Goal: Task Accomplishment & Management: Manage account settings

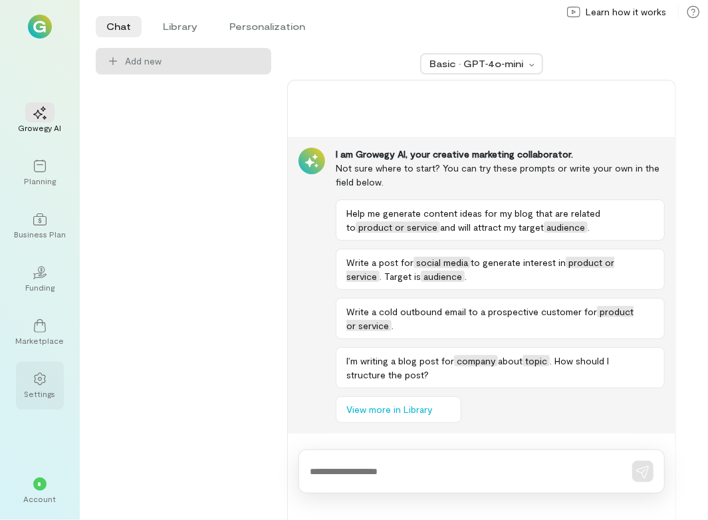
click at [33, 376] on div at bounding box center [39, 378] width 29 height 20
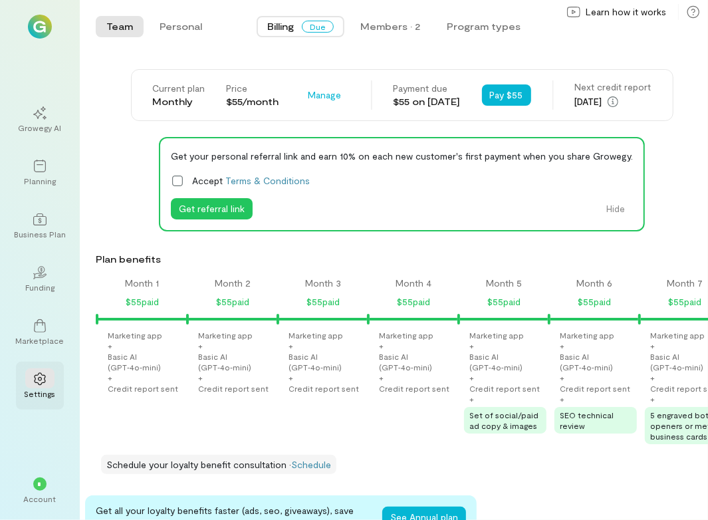
scroll to position [0, 1220]
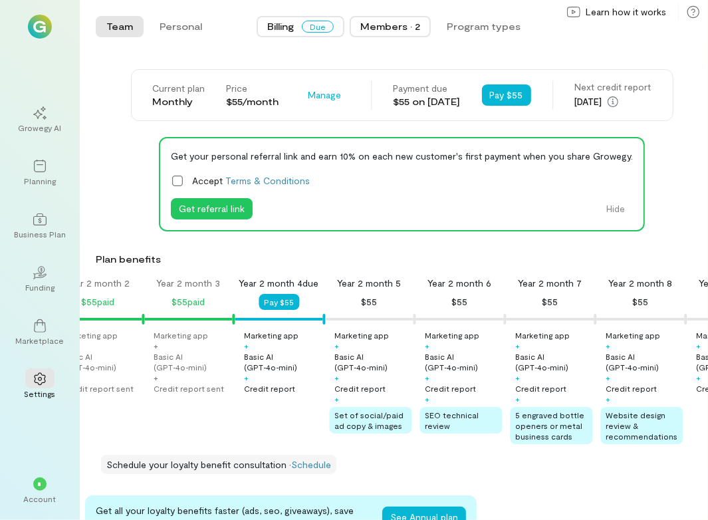
click at [373, 30] on div "Members · 2" at bounding box center [390, 26] width 60 height 13
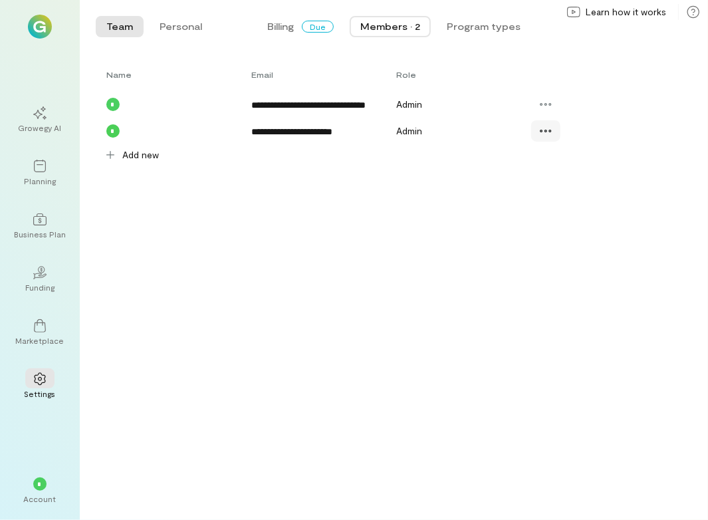
click at [547, 138] on icon at bounding box center [545, 130] width 13 height 13
click at [555, 220] on icon at bounding box center [549, 218] width 13 height 11
click at [45, 503] on div "Account" at bounding box center [40, 498] width 33 height 11
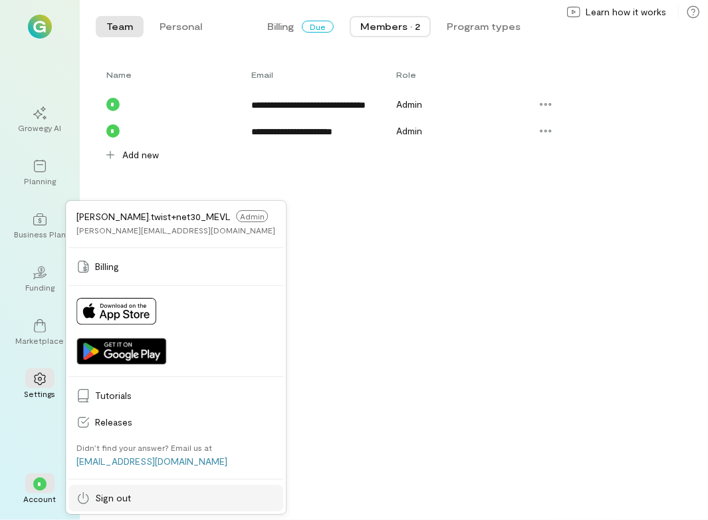
click at [136, 488] on link "Sign out" at bounding box center [175, 498] width 215 height 27
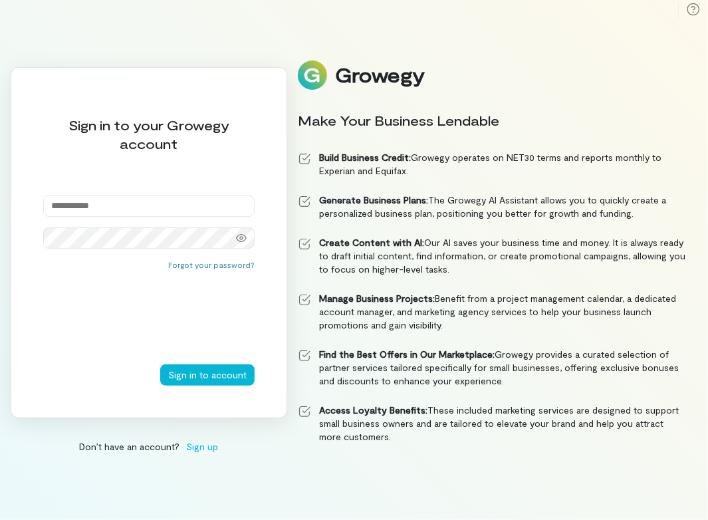
click at [131, 205] on input "email" at bounding box center [148, 205] width 211 height 21
paste input "**********"
type input "**********"
click at [227, 374] on button "Sign in to account" at bounding box center [207, 374] width 94 height 21
